Goal: Navigation & Orientation: Find specific page/section

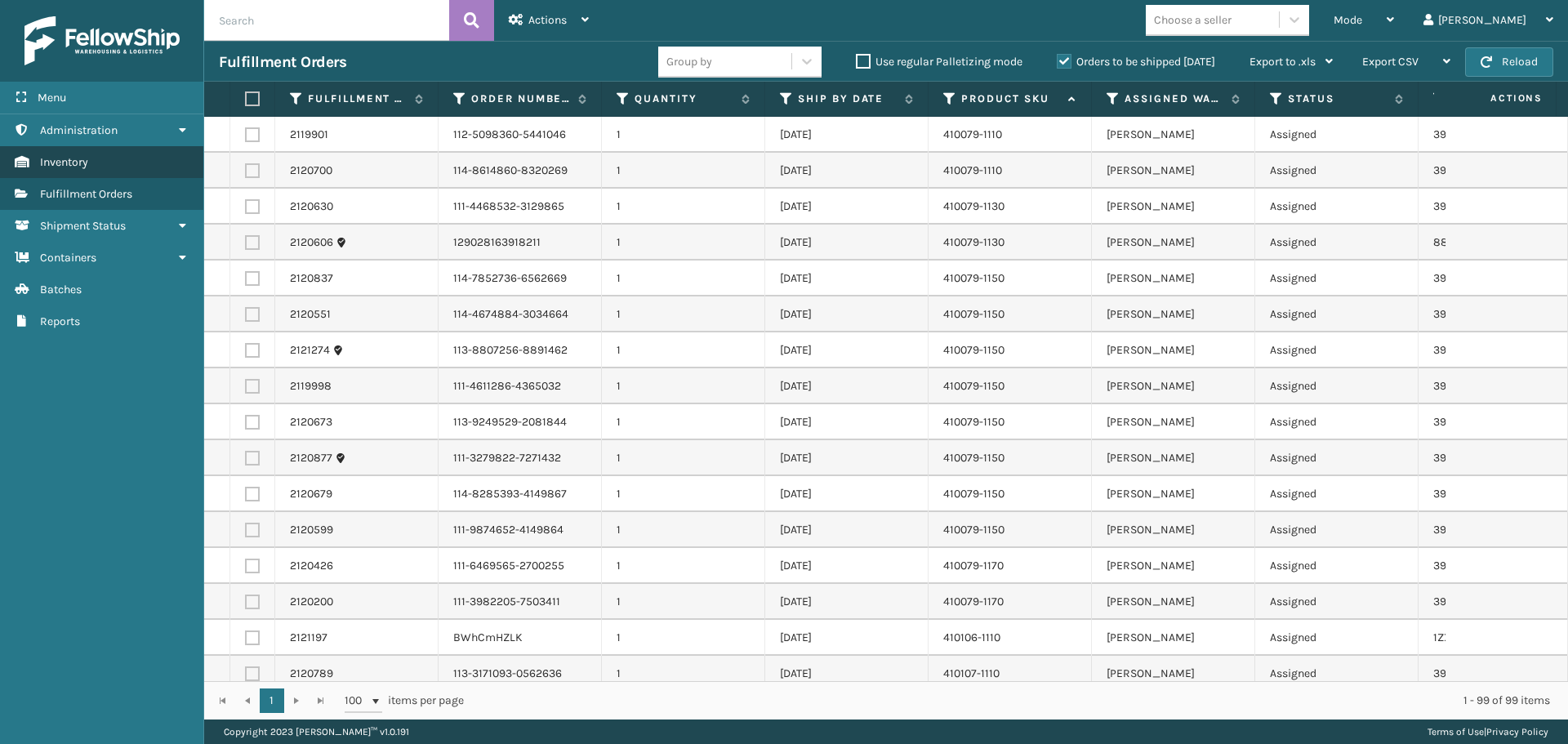
click at [116, 163] on link "Inventory" at bounding box center [102, 162] width 203 height 31
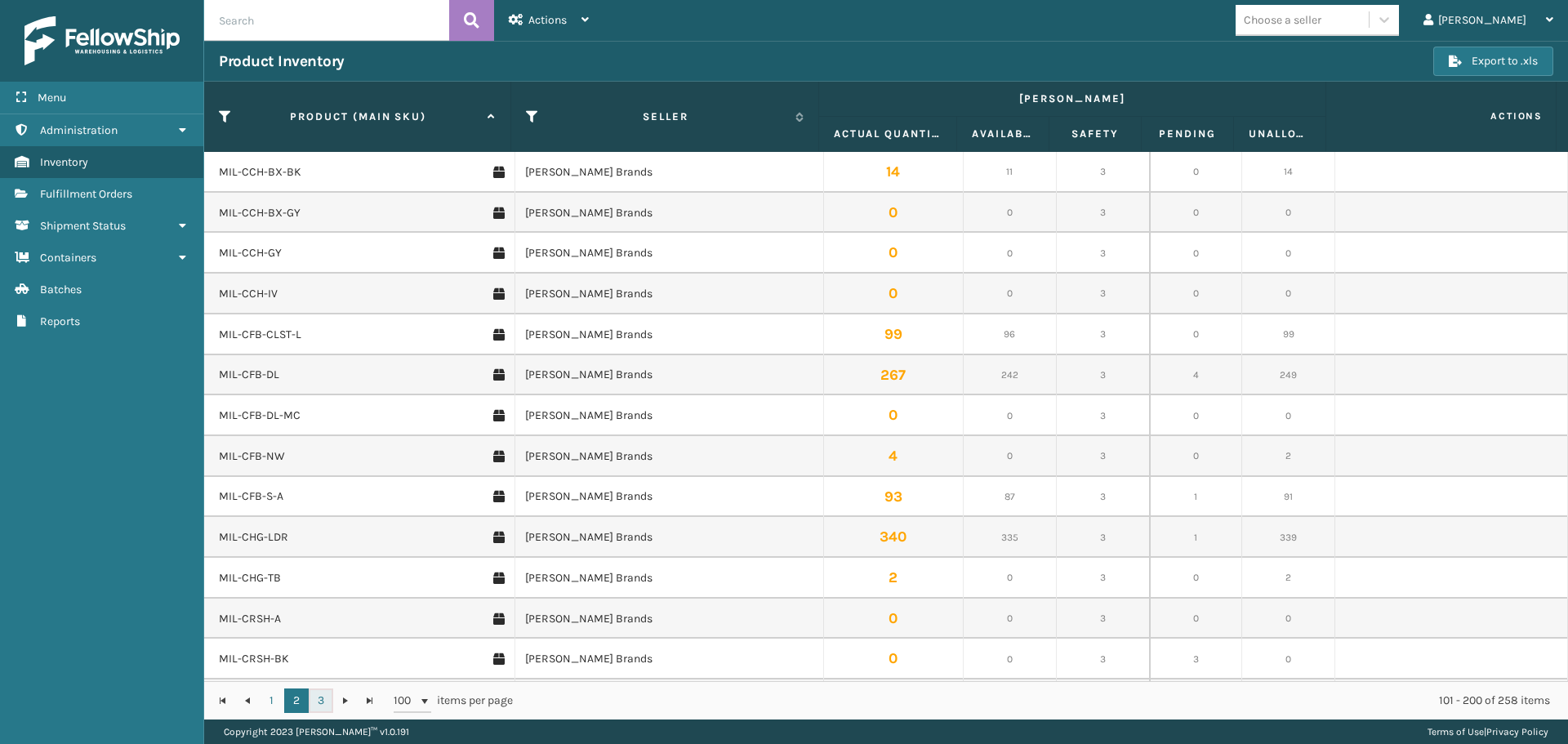
click at [325, 697] on link "3" at bounding box center [321, 701] width 24 height 24
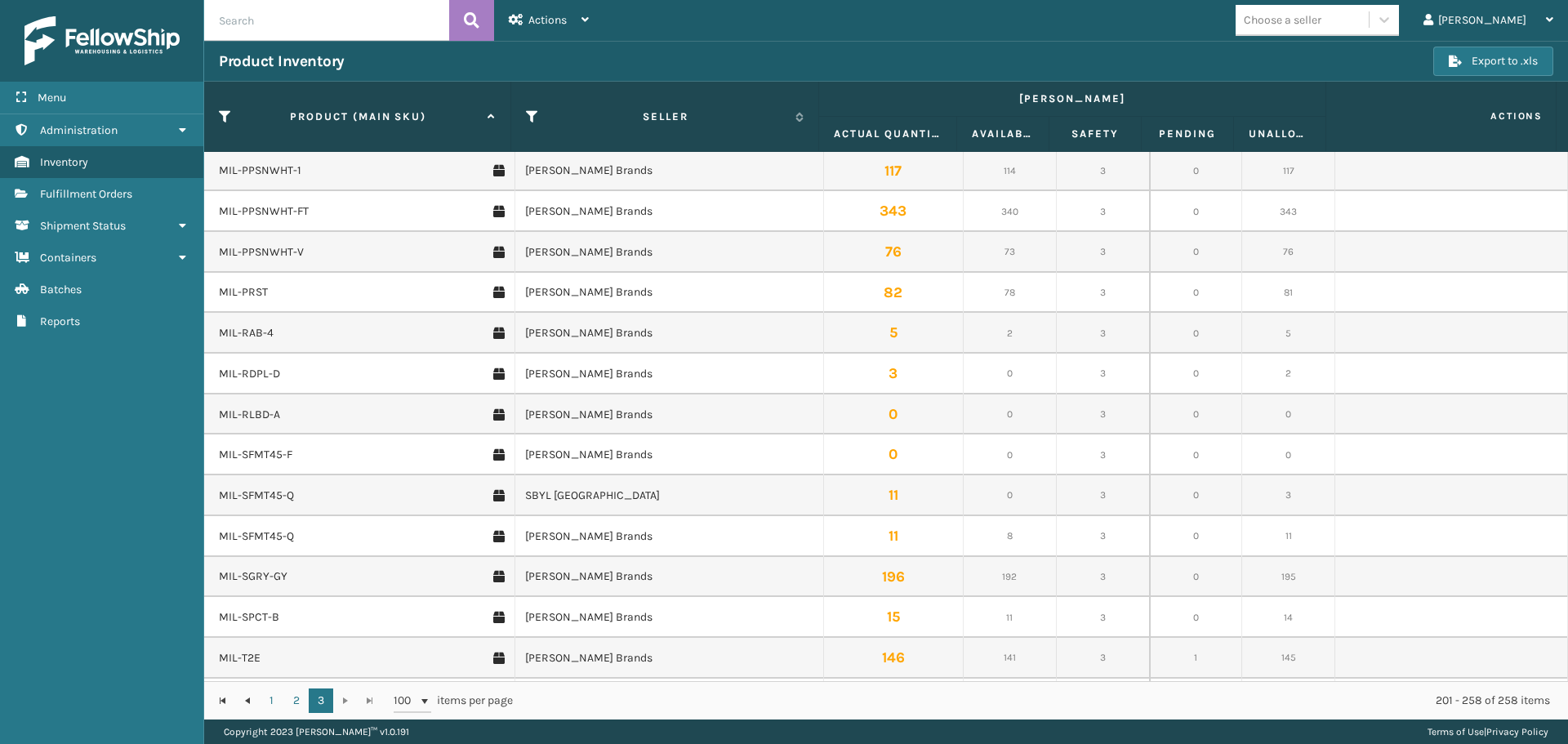
scroll to position [276, 0]
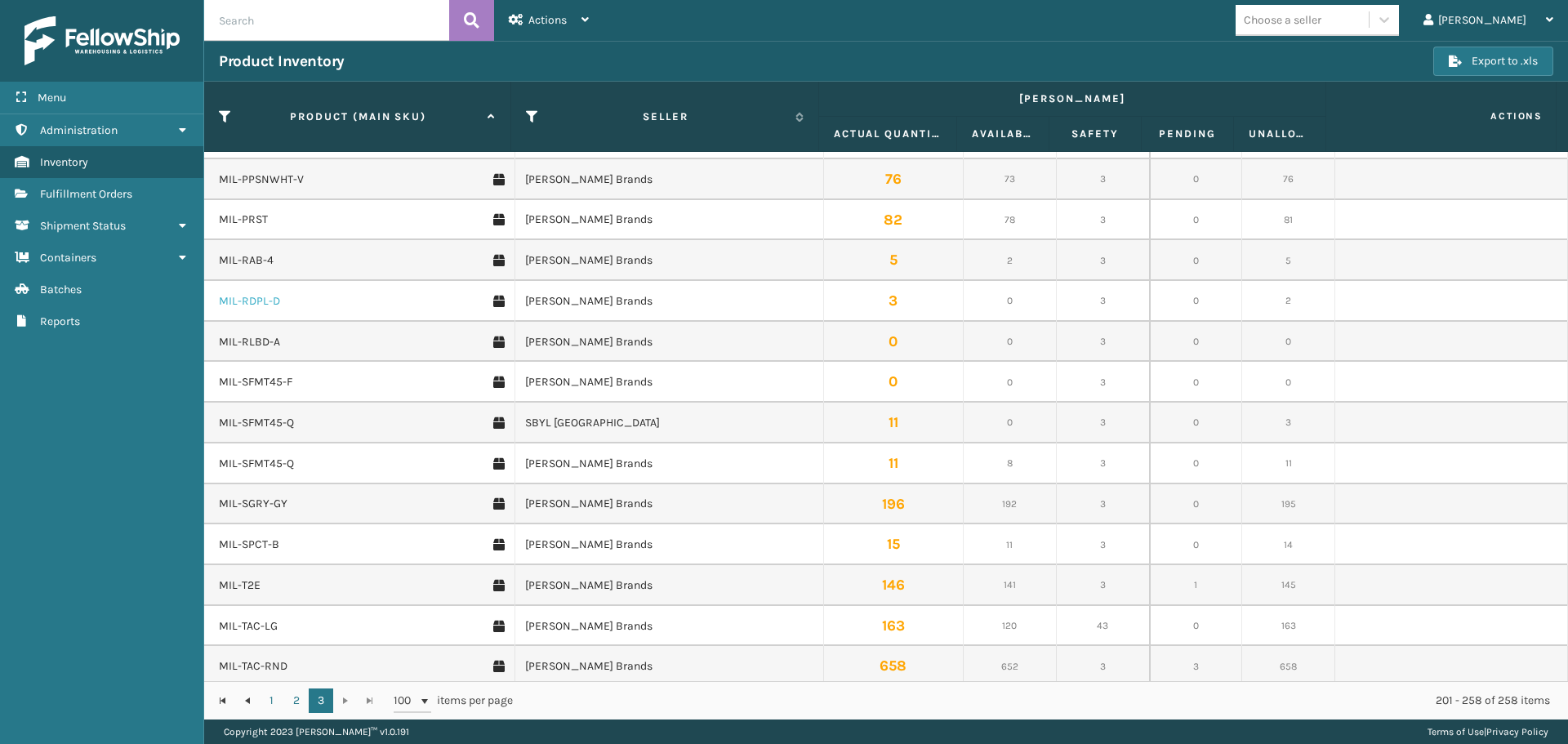
click at [248, 300] on link "MIL-RDPL-D" at bounding box center [250, 301] width 61 height 17
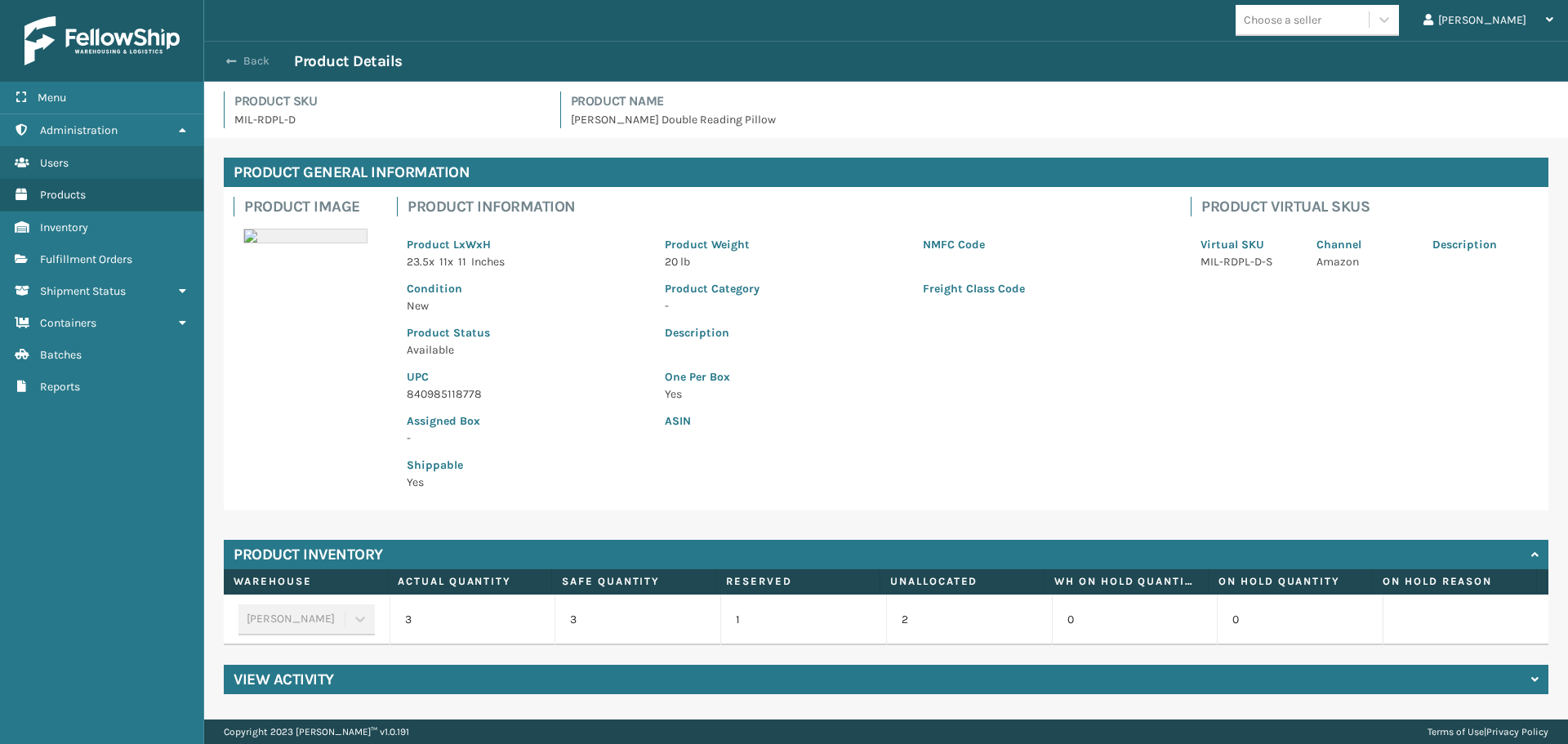
click at [267, 54] on button "Back" at bounding box center [256, 61] width 75 height 15
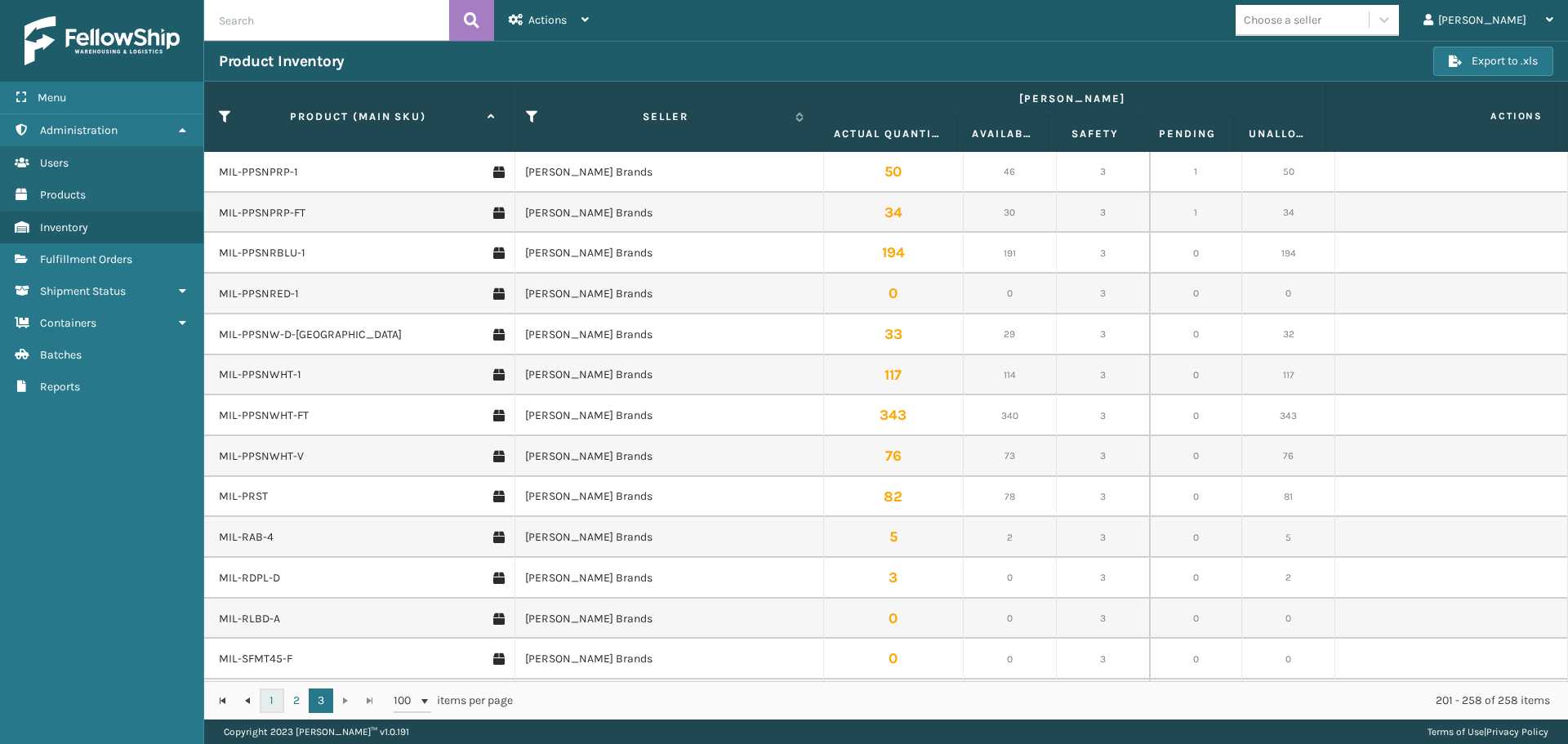
click at [275, 707] on link "1" at bounding box center [272, 701] width 24 height 24
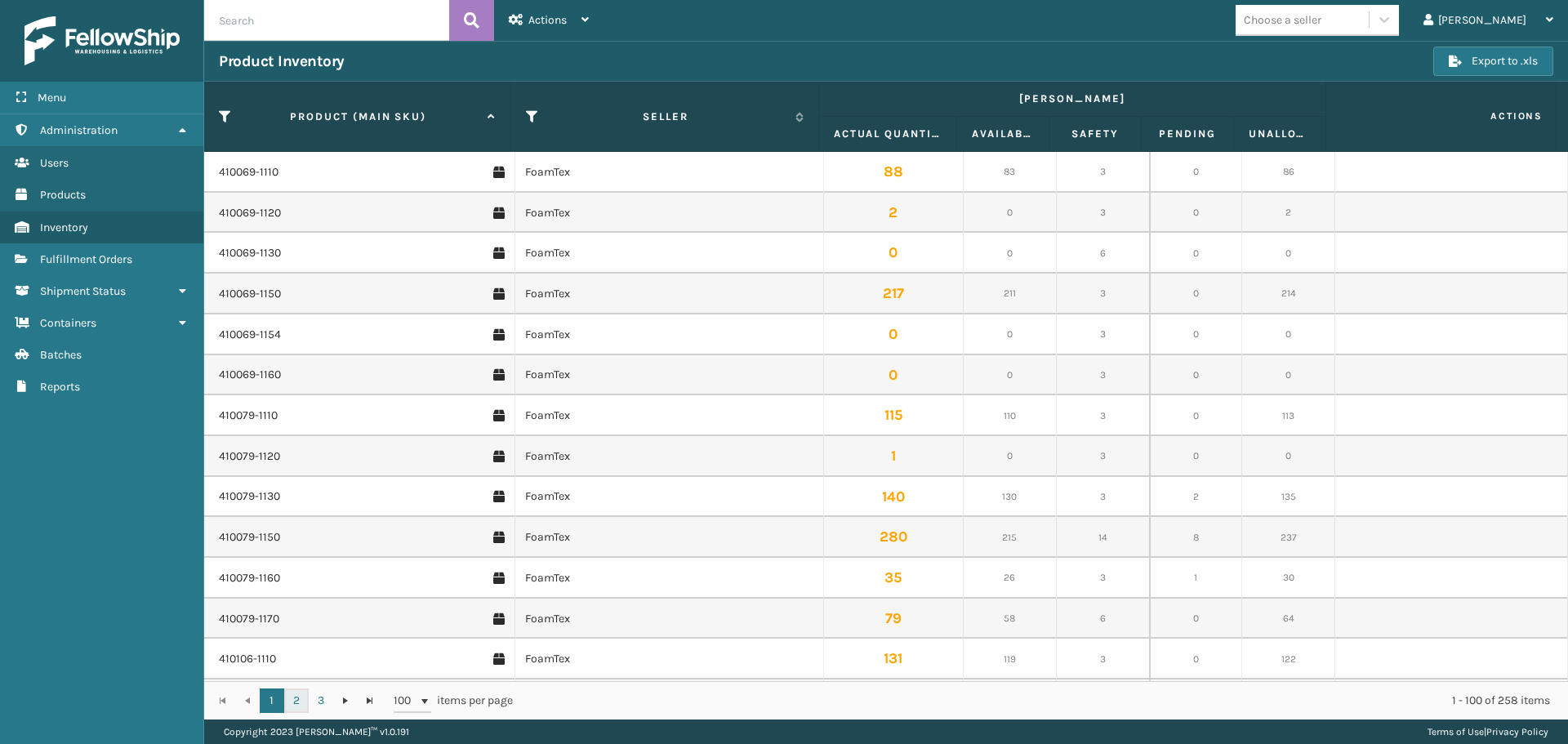
click at [298, 696] on link "2" at bounding box center [296, 701] width 24 height 24
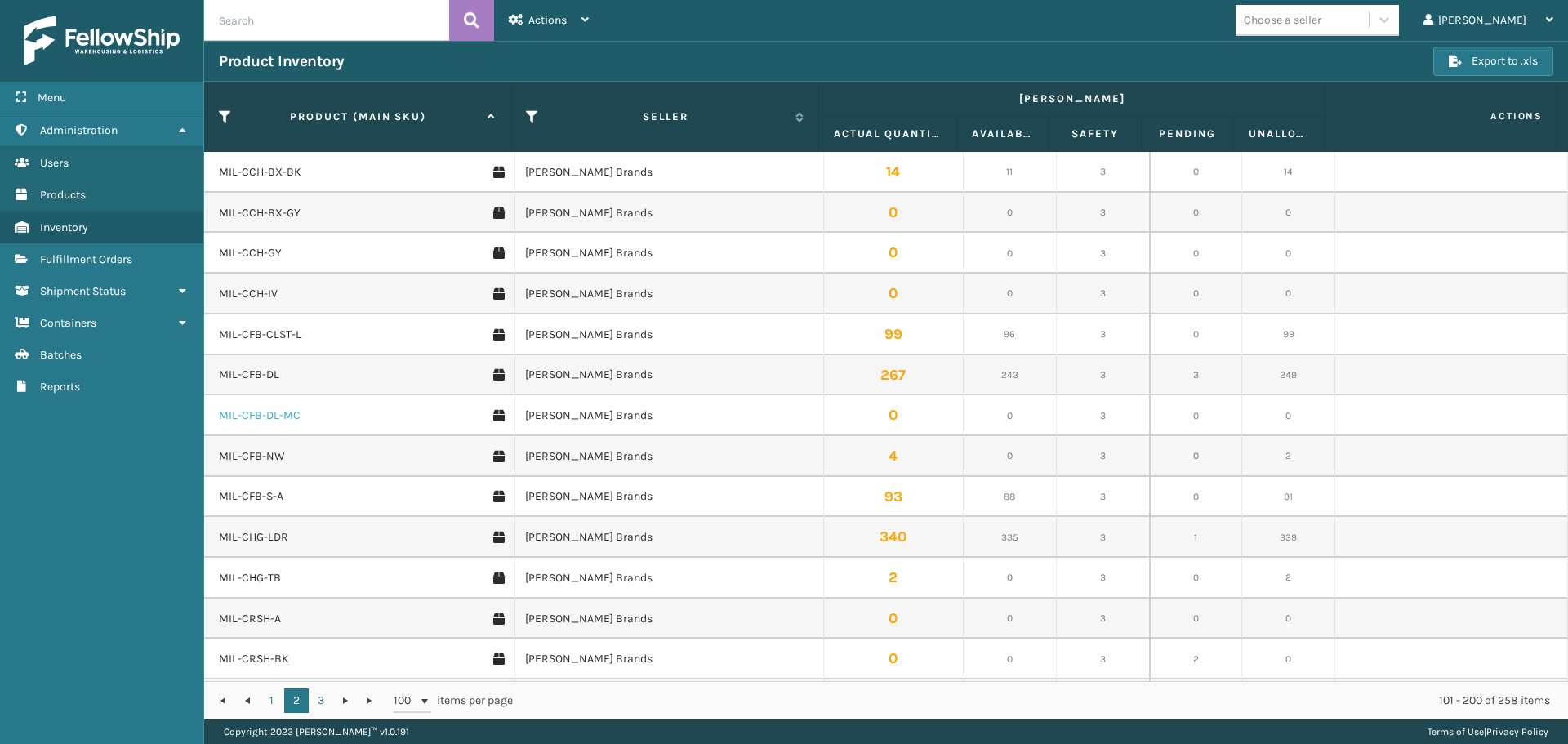
click at [288, 416] on link "MIL-CFB-DL-MC" at bounding box center [260, 416] width 81 height 17
